Goal: Task Accomplishment & Management: Manage account settings

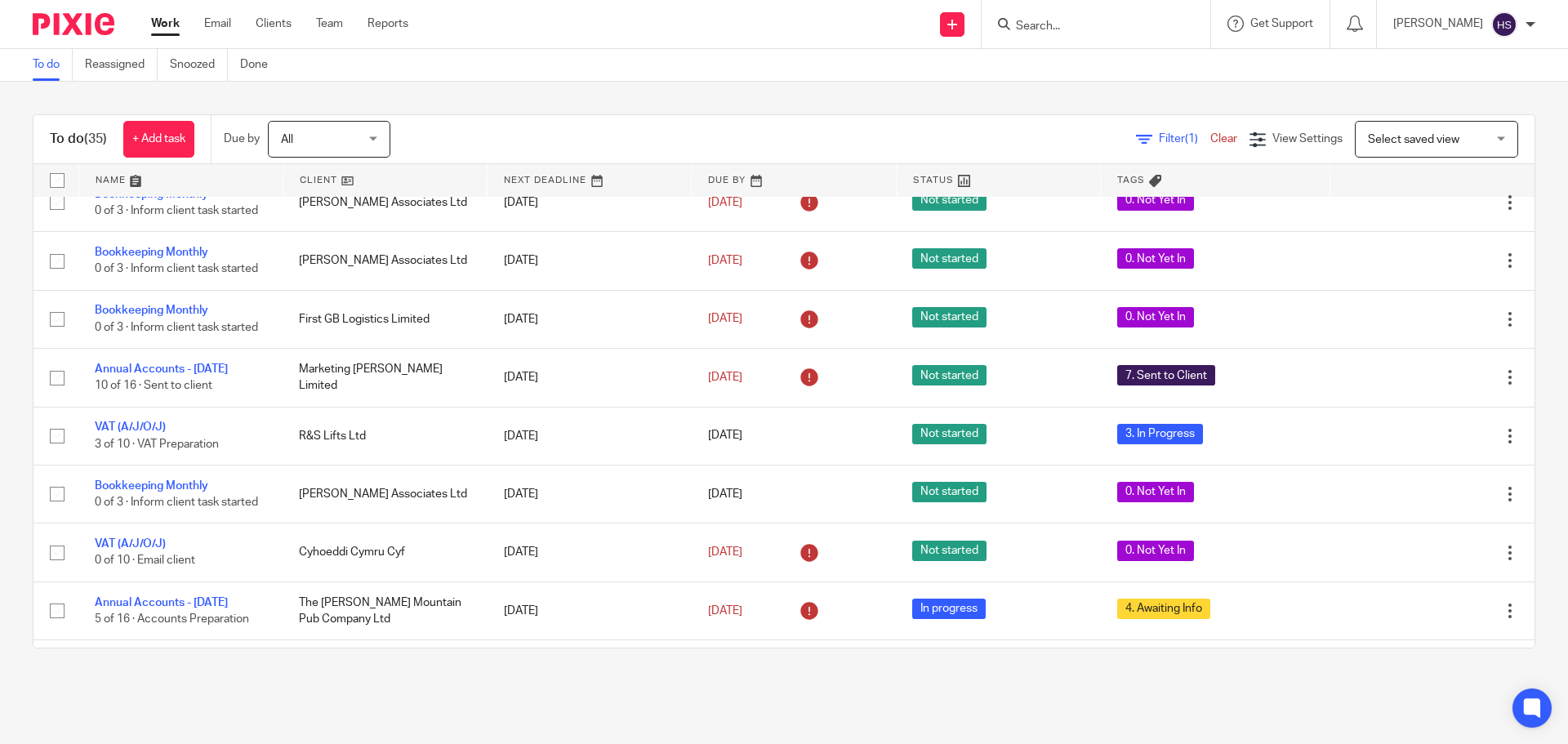
scroll to position [654, 0]
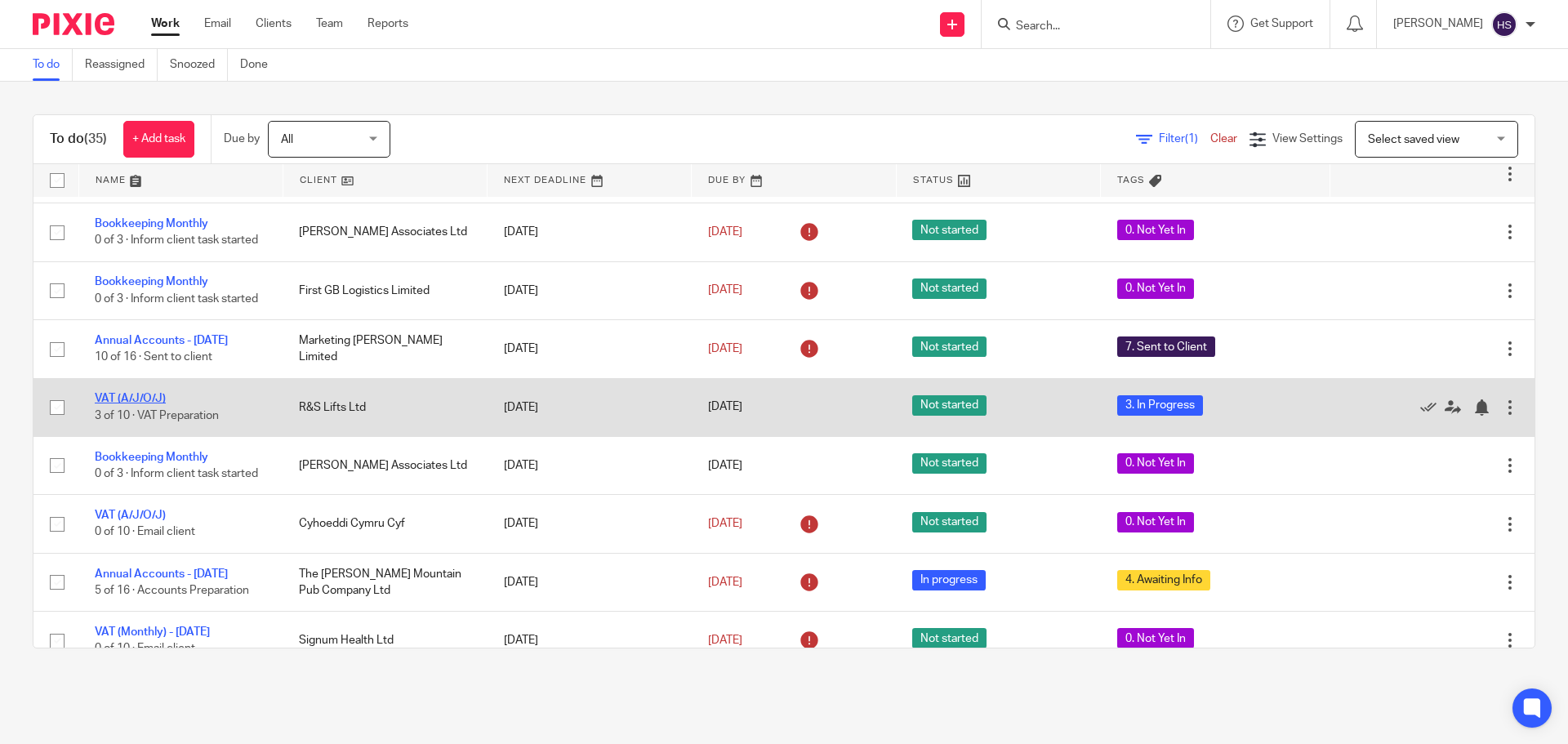
click at [149, 404] on link "VAT (A/J/O/J)" at bounding box center [130, 399] width 71 height 11
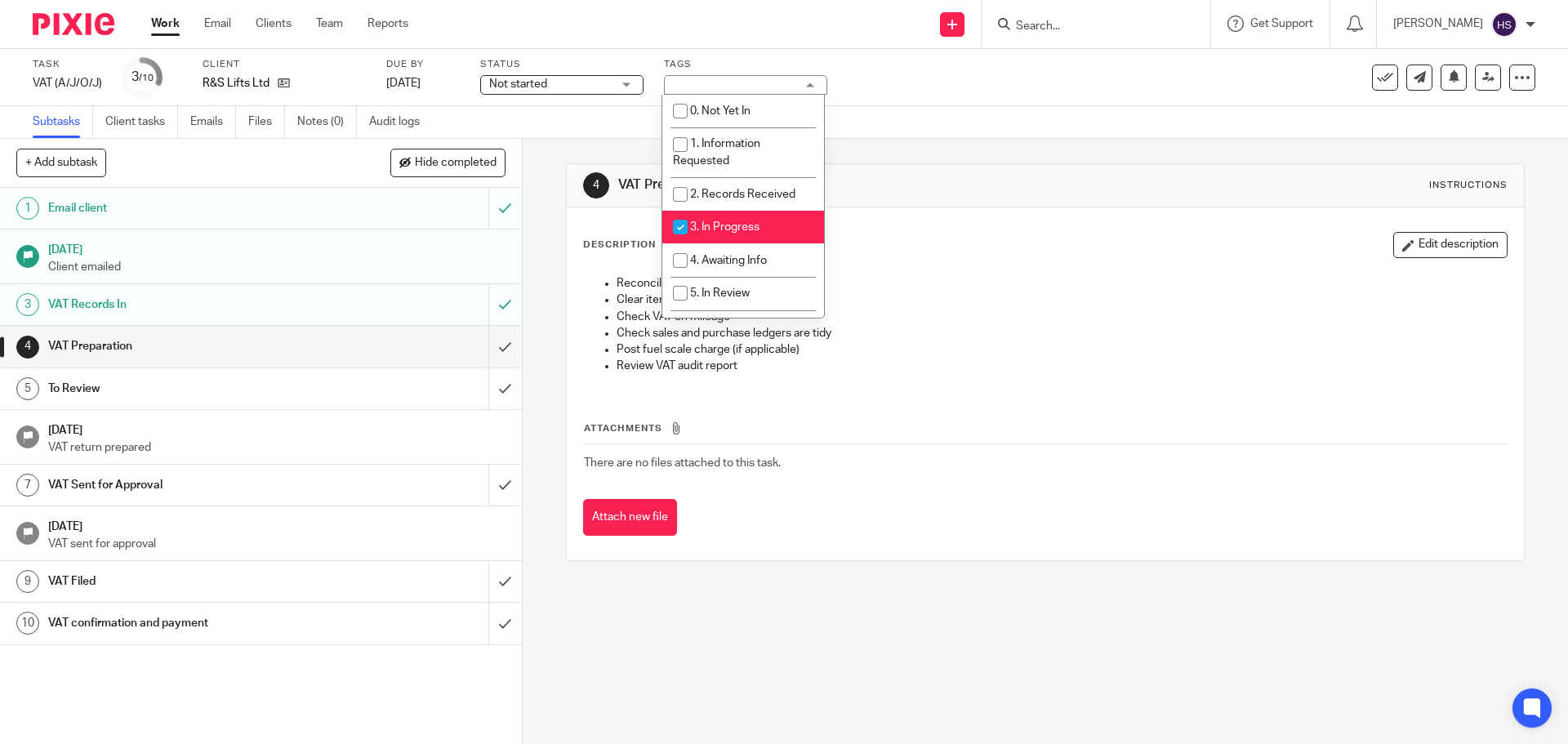
click at [705, 219] on li "3. In Progress" at bounding box center [743, 226] width 162 height 33
checkbox input "false"
click at [705, 262] on span "4. Awaiting Info" at bounding box center [728, 261] width 77 height 11
checkbox input "true"
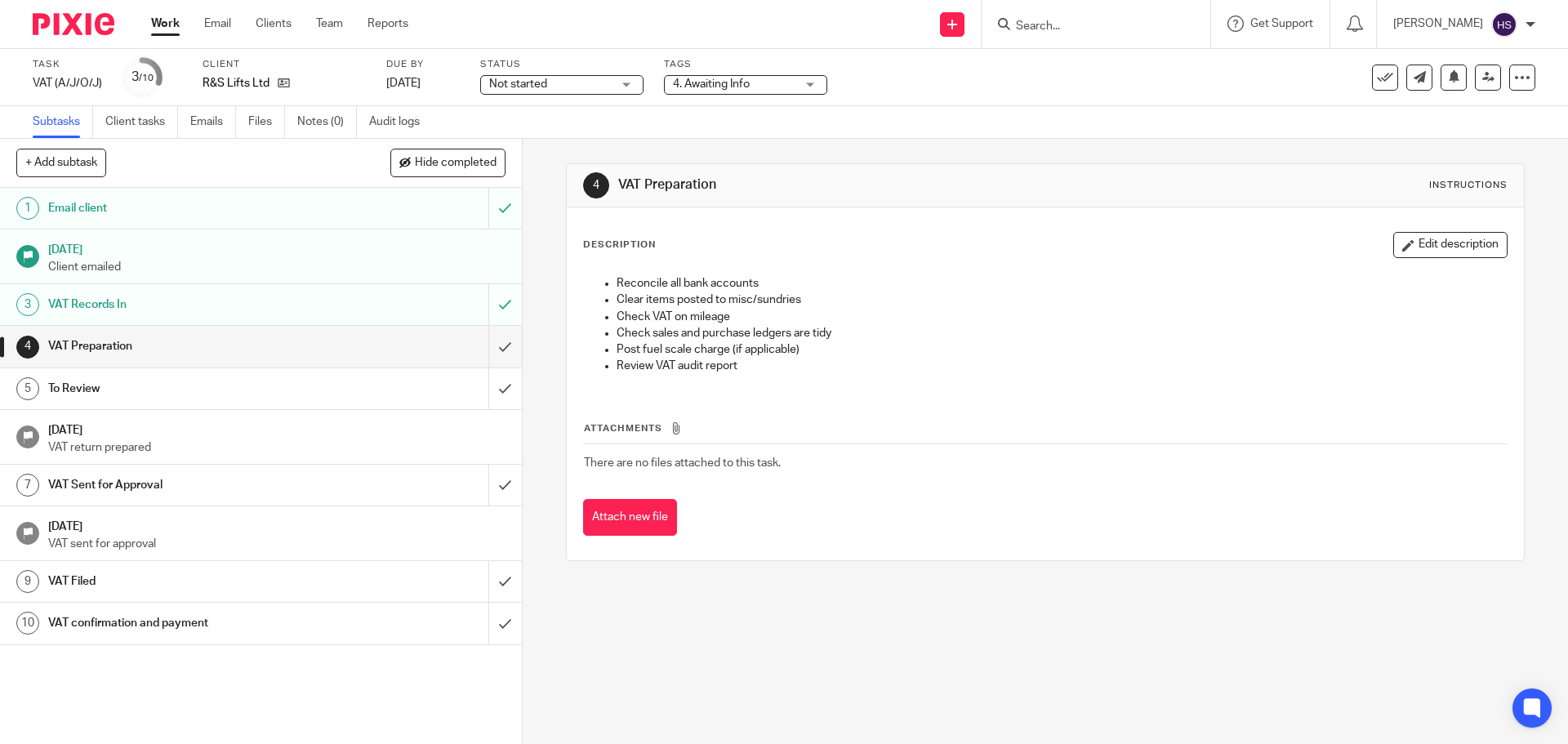
click at [872, 158] on div "4 VAT Preparation Instructions Description Edit description Reconcile all bank …" at bounding box center [1045, 362] width 958 height 446
click at [91, 30] on img at bounding box center [73, 24] width 82 height 22
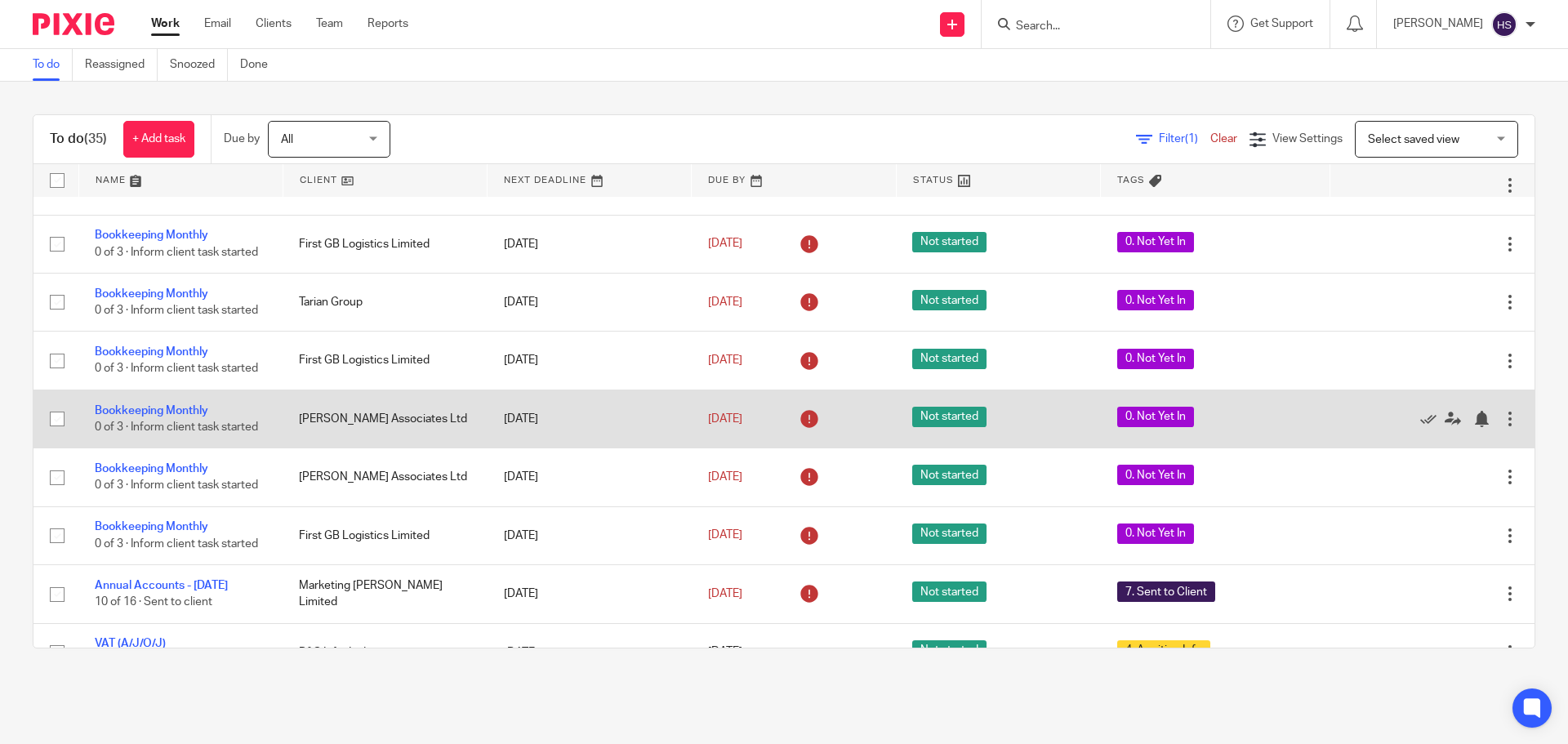
scroll to position [490, 0]
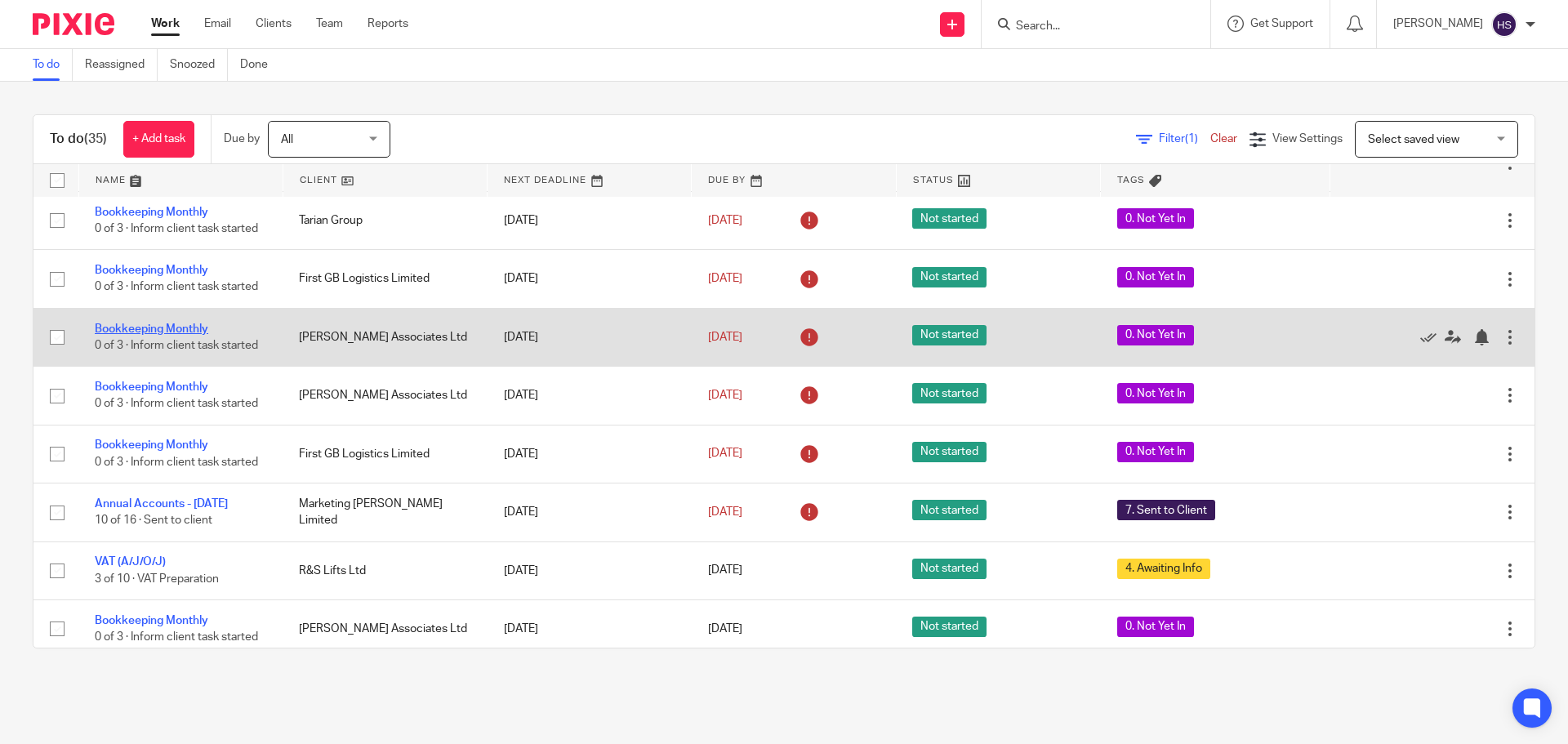
click at [146, 329] on link "Bookkeeping Monthly" at bounding box center [151, 329] width 113 height 11
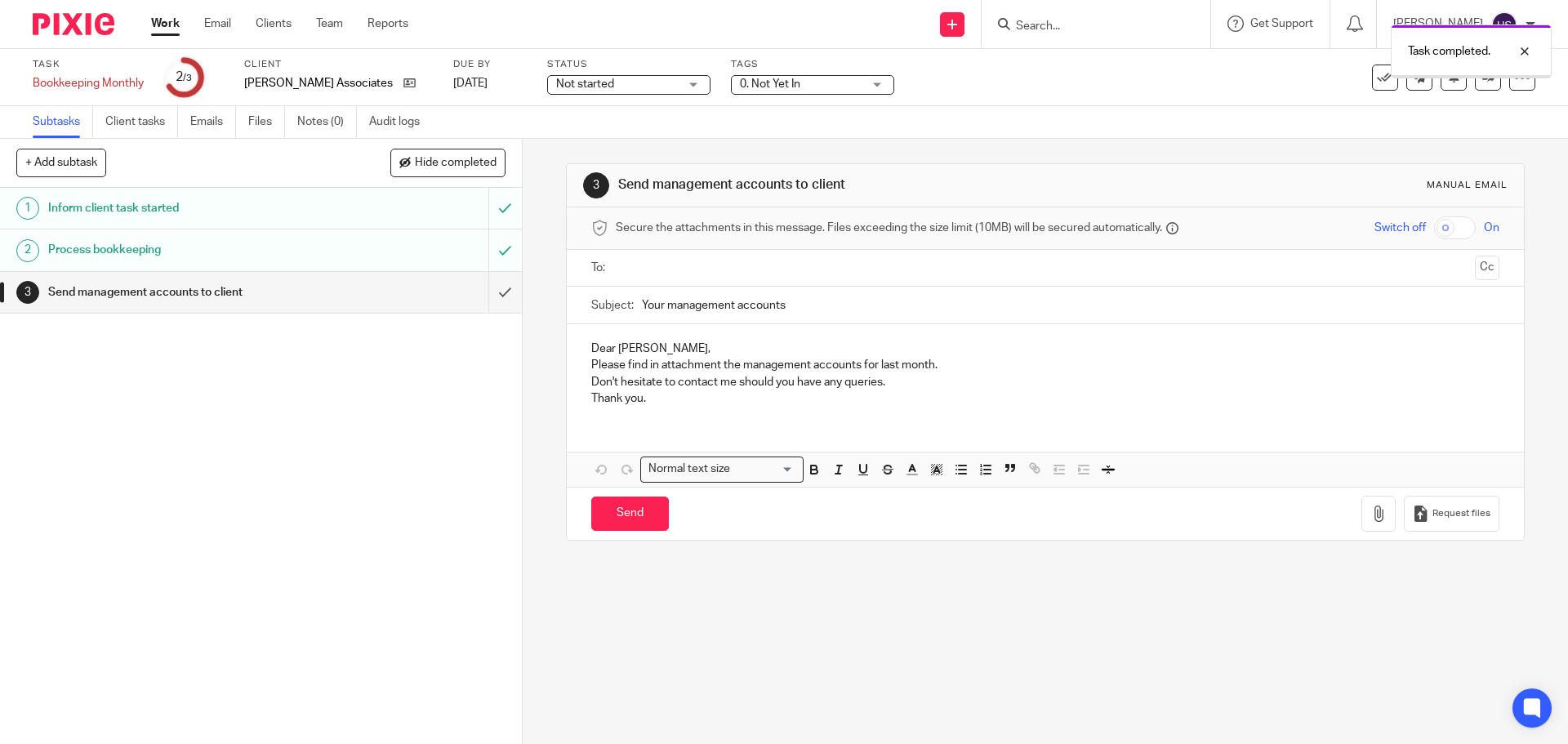
click at [494, 296] on input "submit" at bounding box center [261, 292] width 521 height 41
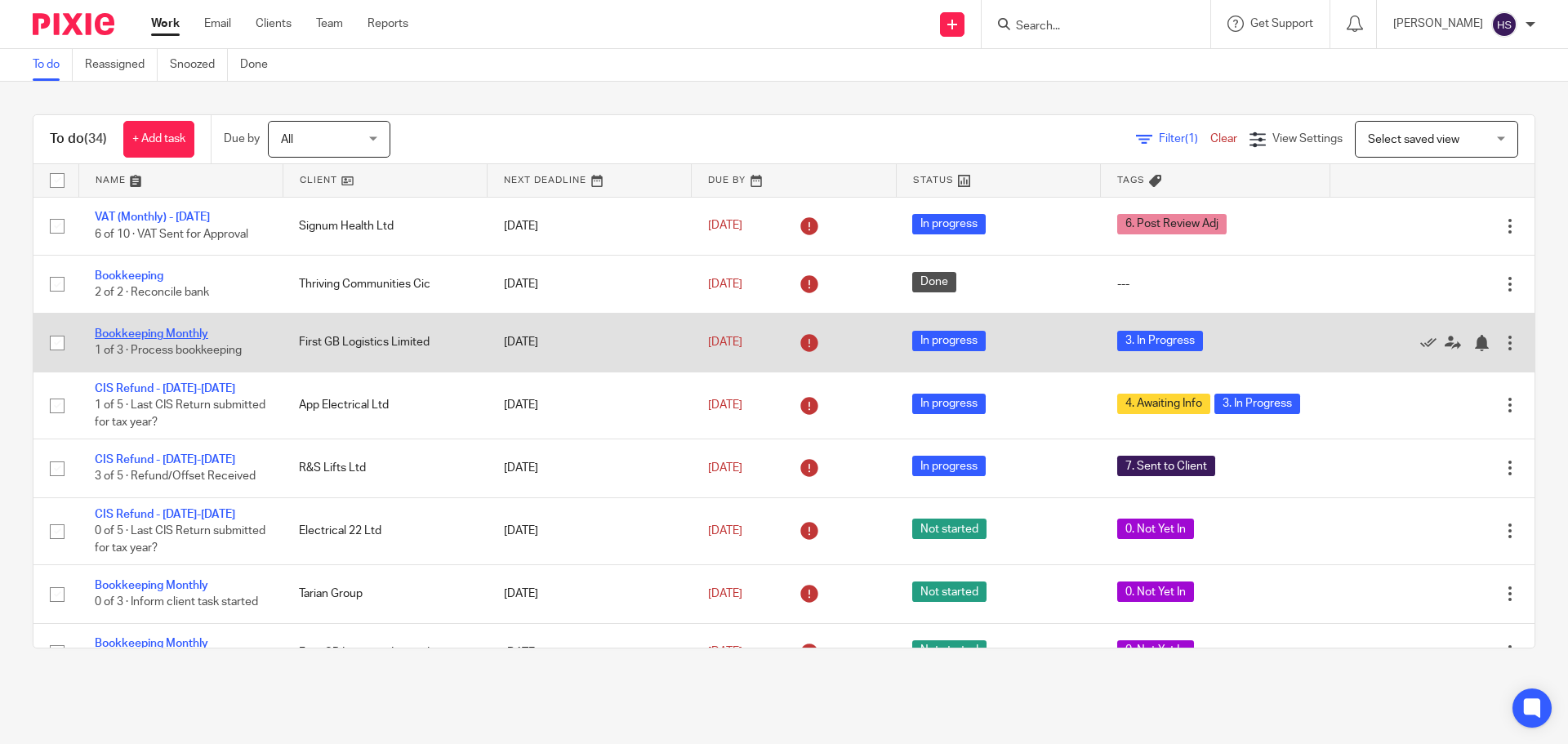
click at [182, 337] on link "Bookkeeping Monthly" at bounding box center [151, 334] width 113 height 11
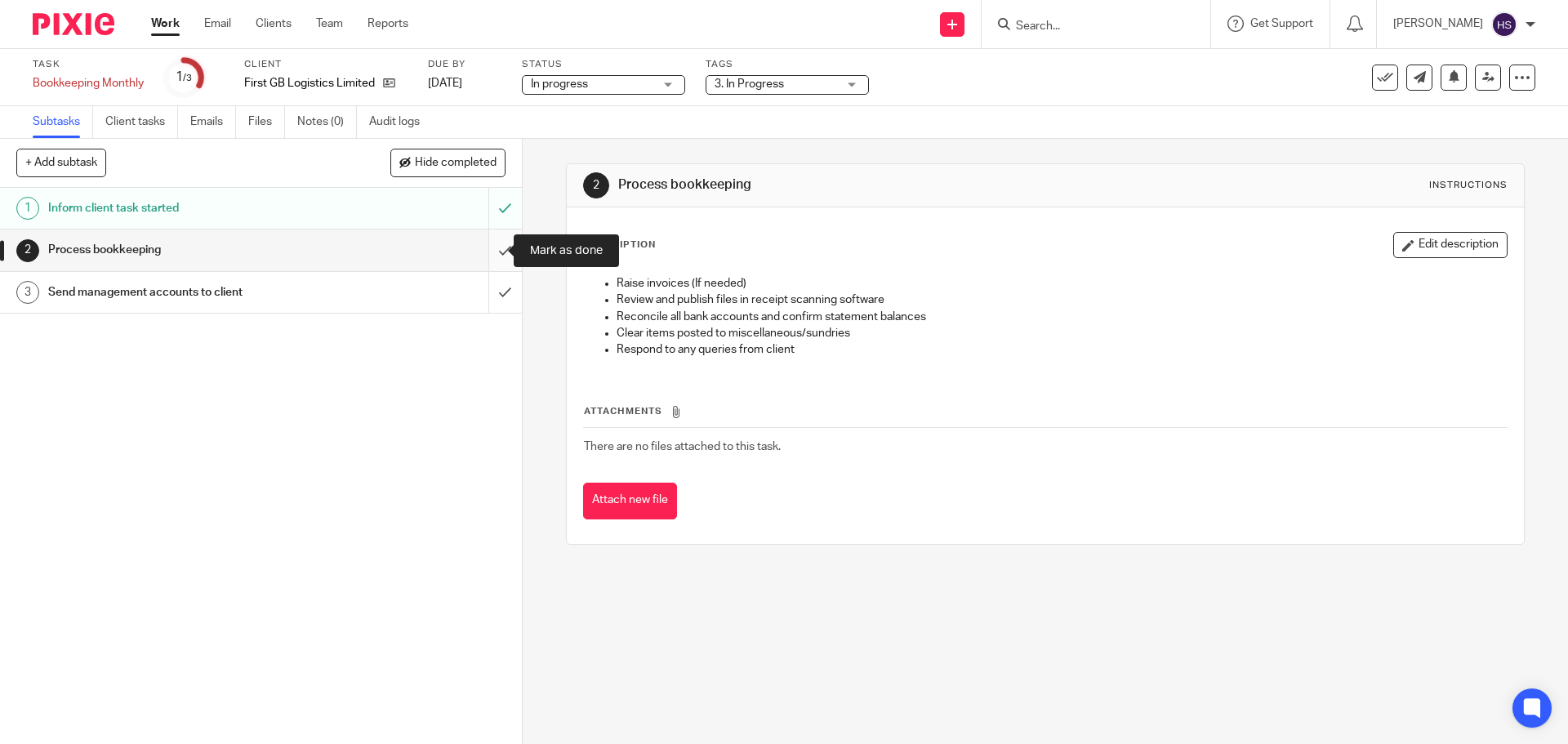
click at [492, 241] on input "submit" at bounding box center [261, 249] width 521 height 41
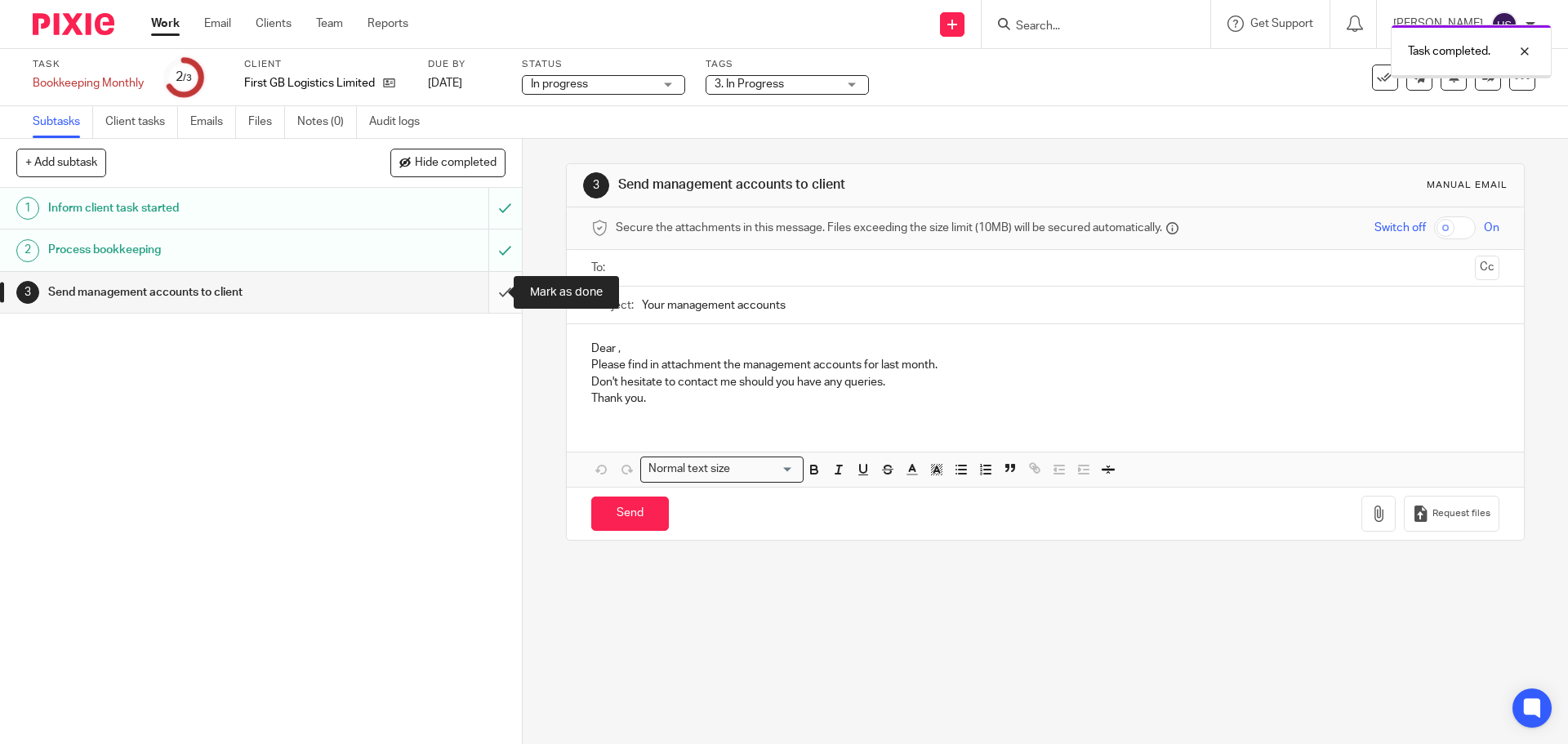
click at [486, 287] on input "submit" at bounding box center [261, 292] width 521 height 41
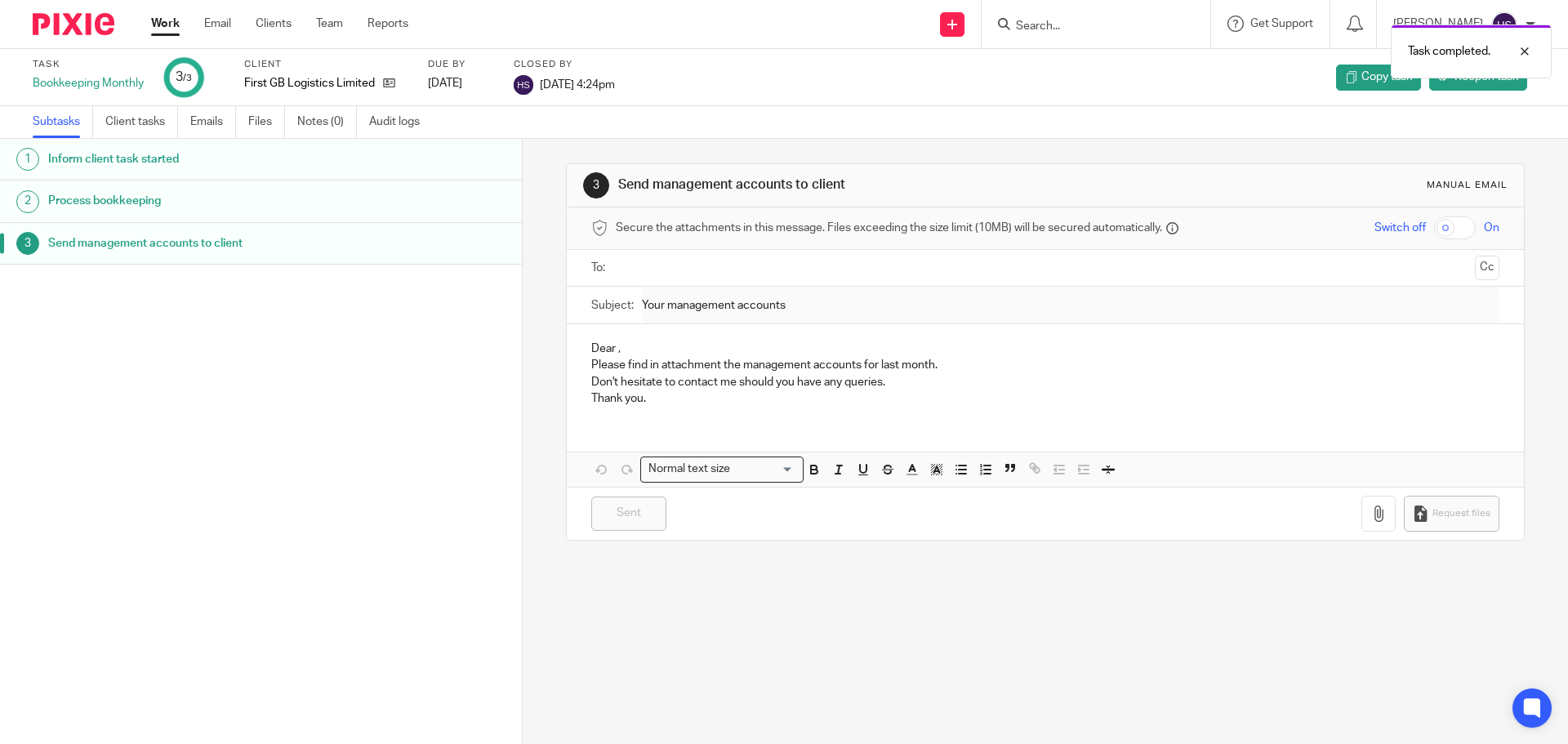
click at [58, 14] on img at bounding box center [73, 24] width 82 height 22
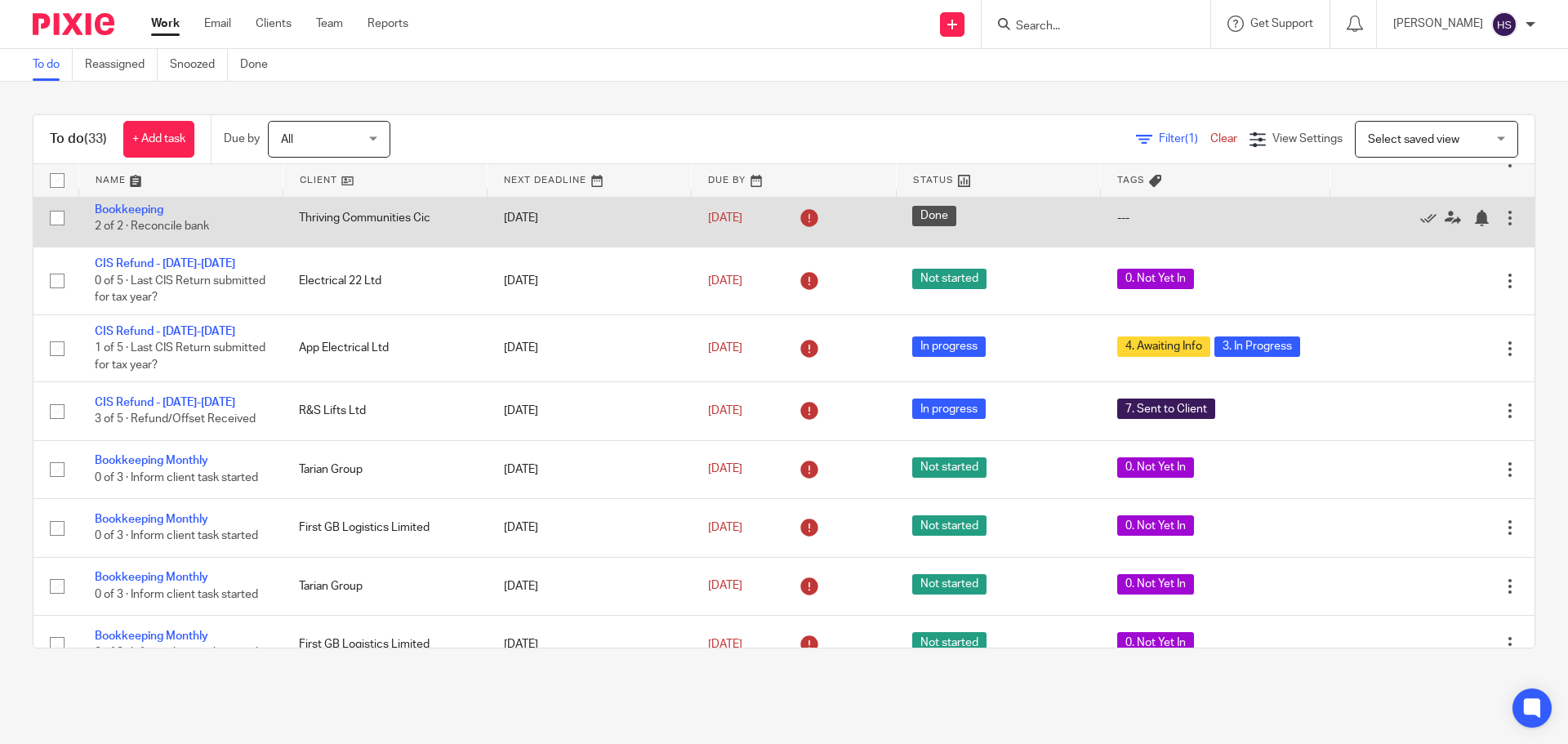
scroll to position [164, 0]
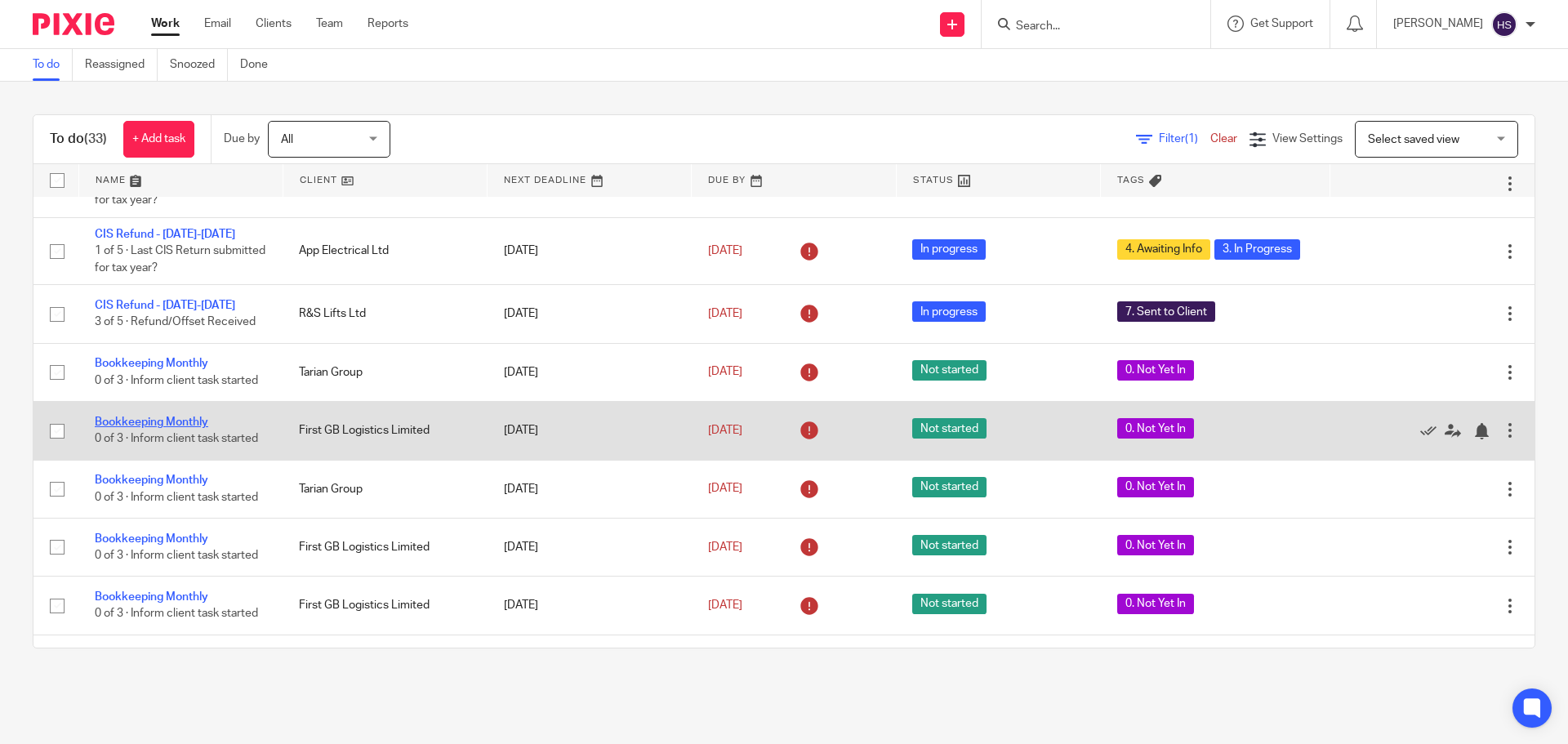
click at [150, 421] on link "Bookkeeping Monthly" at bounding box center [151, 422] width 113 height 11
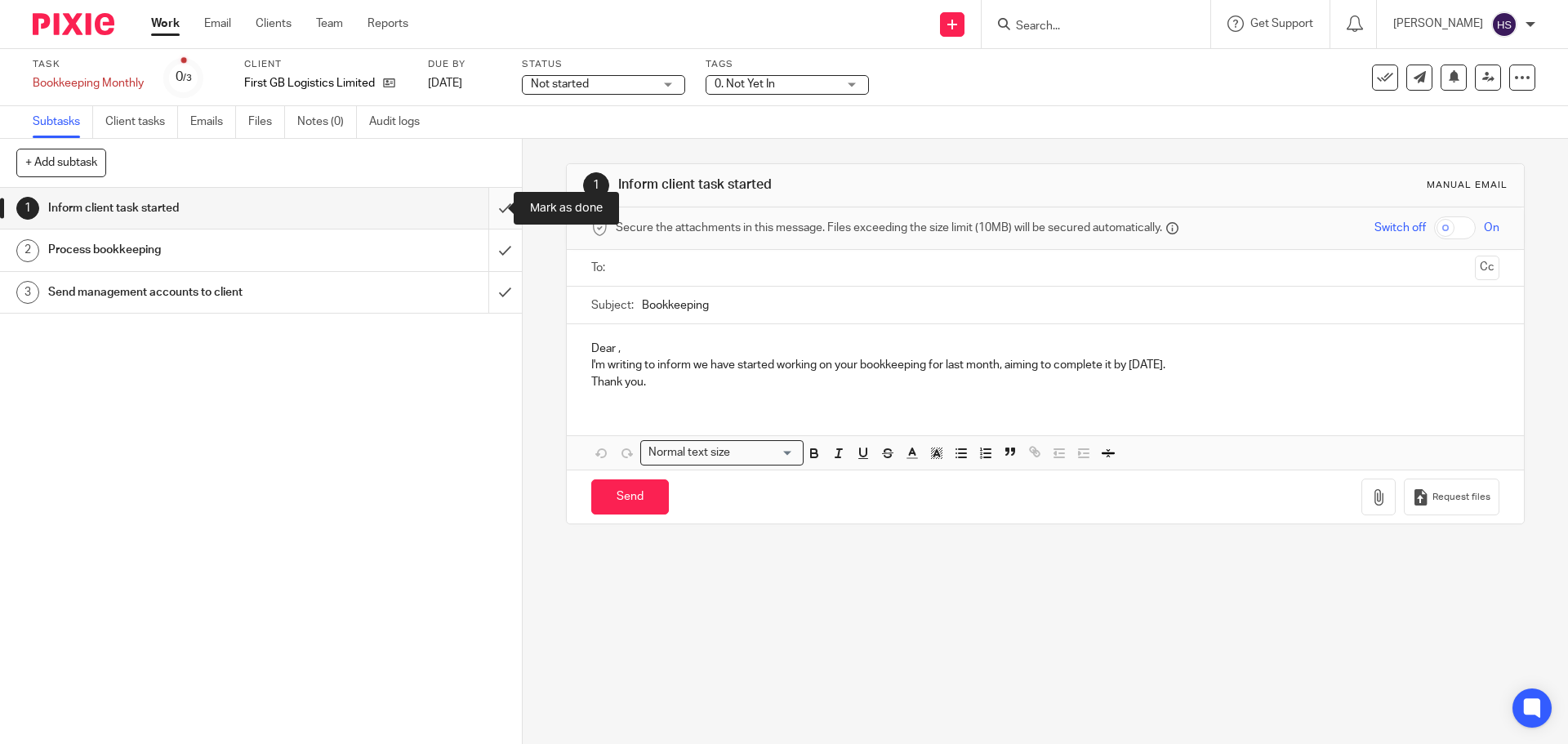
click at [480, 199] on input "submit" at bounding box center [261, 207] width 521 height 41
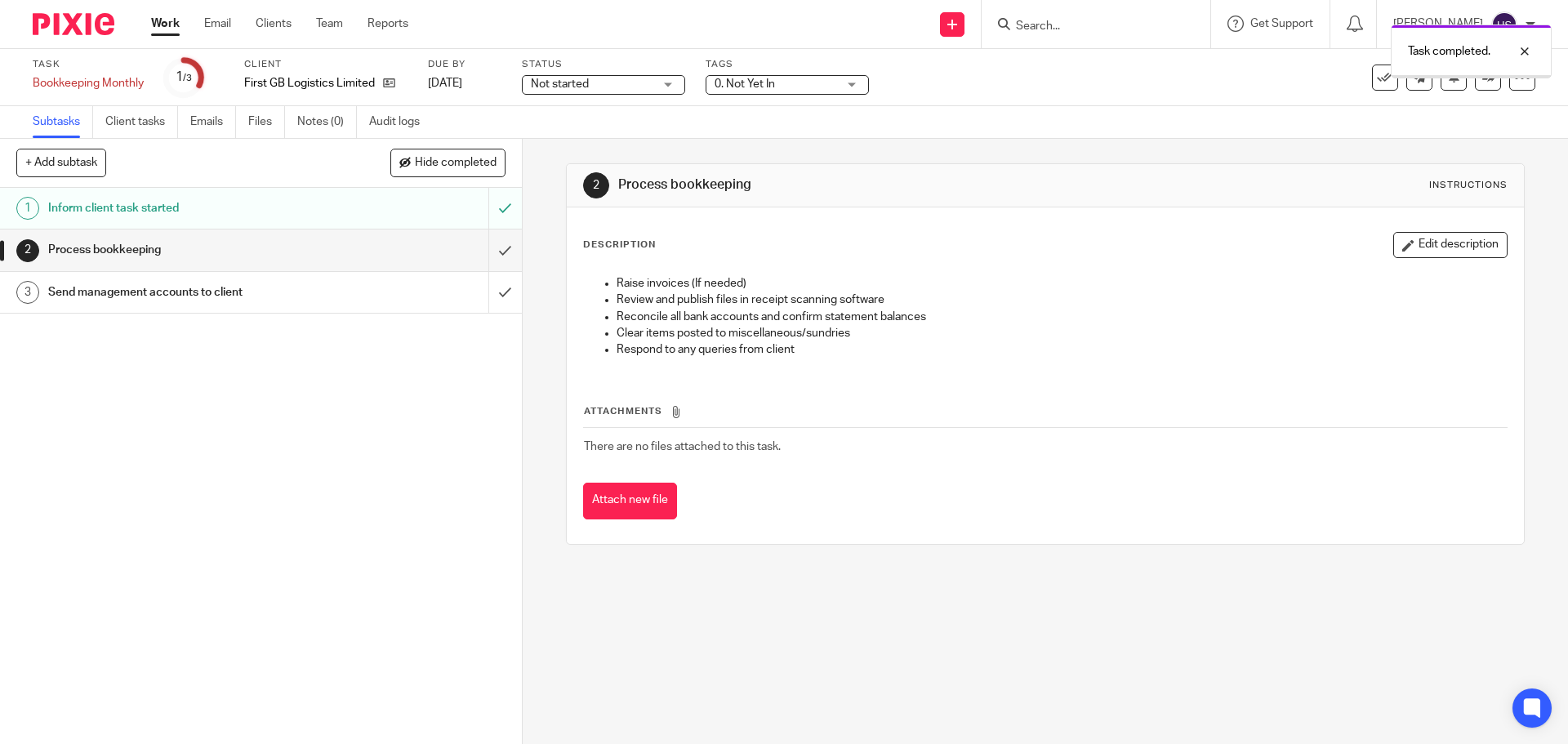
click at [477, 250] on input "submit" at bounding box center [261, 249] width 521 height 41
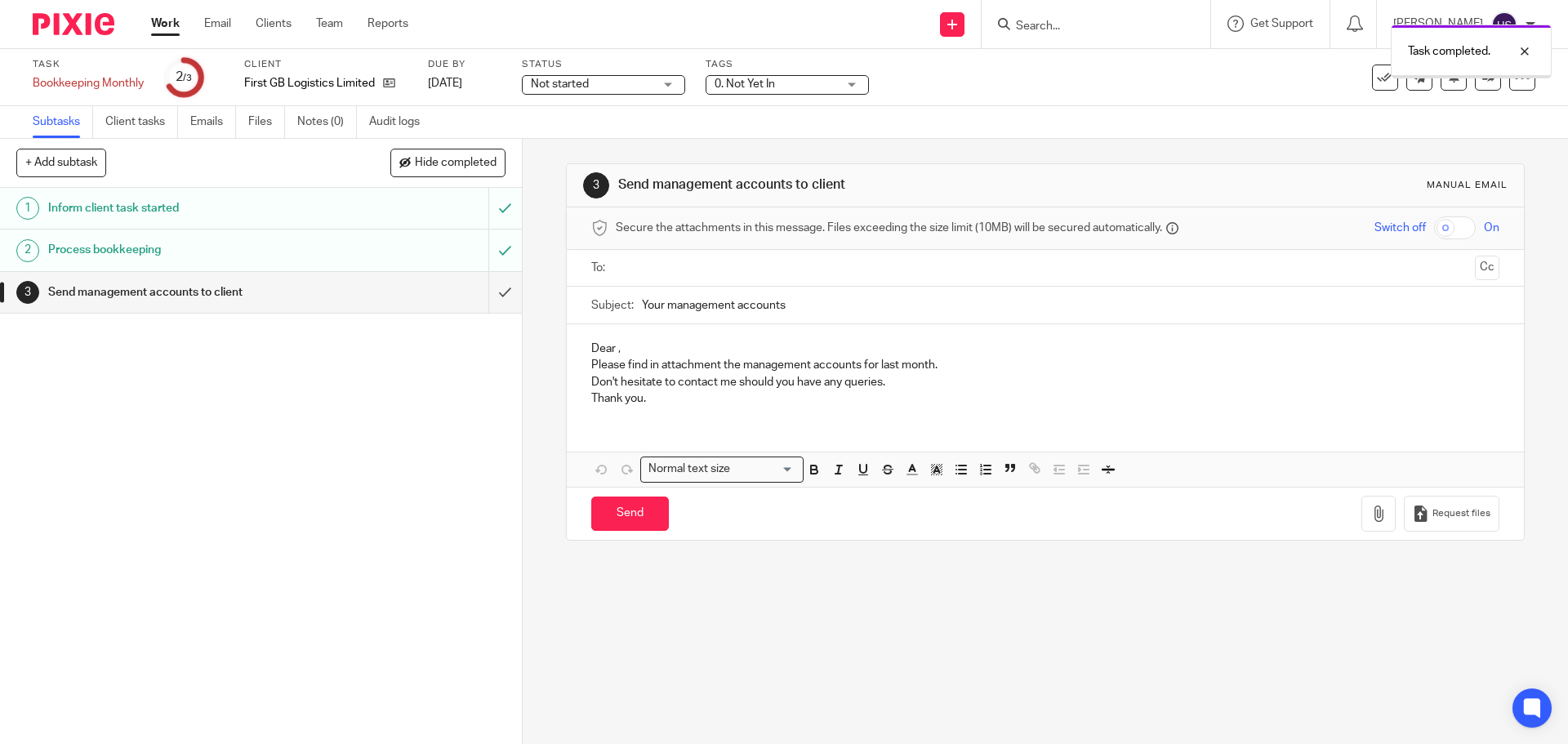
click at [483, 289] on input "submit" at bounding box center [261, 292] width 521 height 41
